Goal: Task Accomplishment & Management: Manage account settings

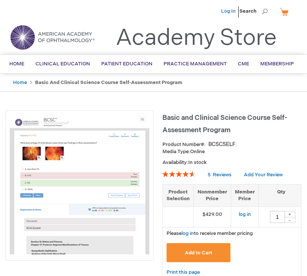
click at [230, 9] on link "Log In" at bounding box center [228, 11] width 15 height 6
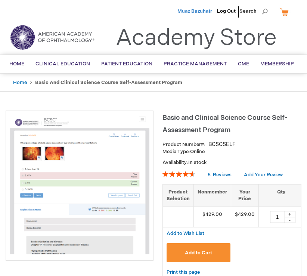
click at [205, 13] on span "Muaz Bazuhair" at bounding box center [194, 11] width 35 height 6
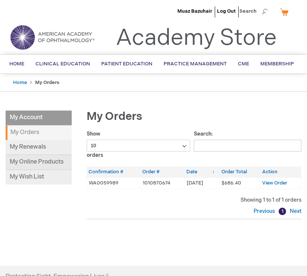
click at [47, 157] on link "My Online Products" at bounding box center [39, 162] width 66 height 15
